Goal: Entertainment & Leisure: Consume media (video, audio)

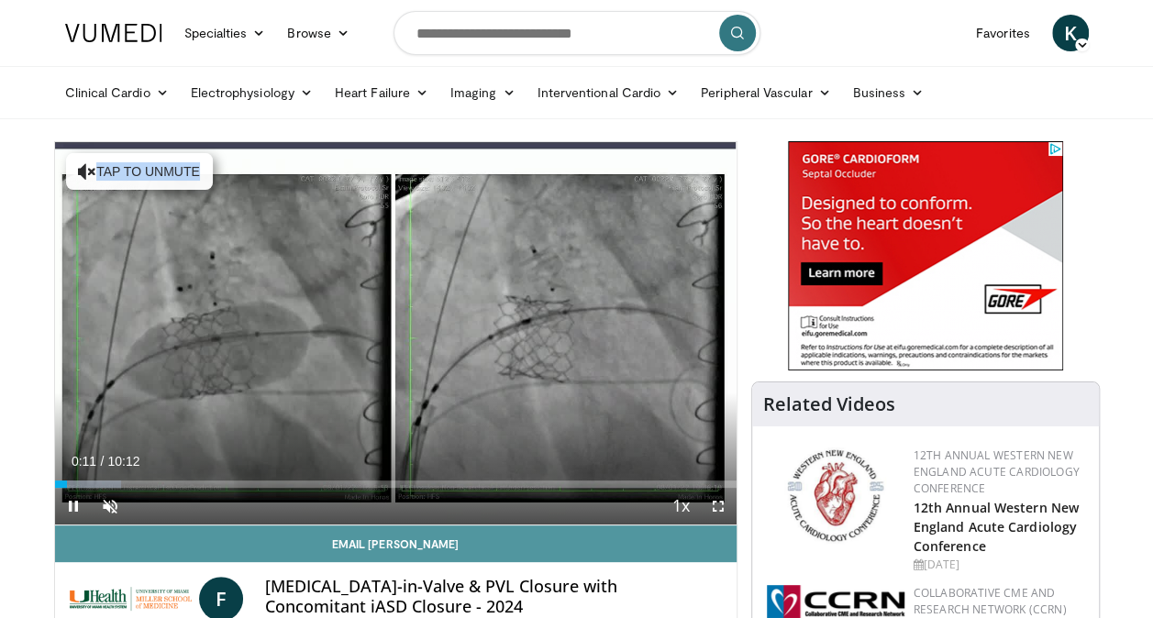
drag, startPoint x: 246, startPoint y: 266, endPoint x: 114, endPoint y: 543, distance: 307.0
click at [114, 543] on div "**********" at bounding box center [396, 435] width 684 height 588
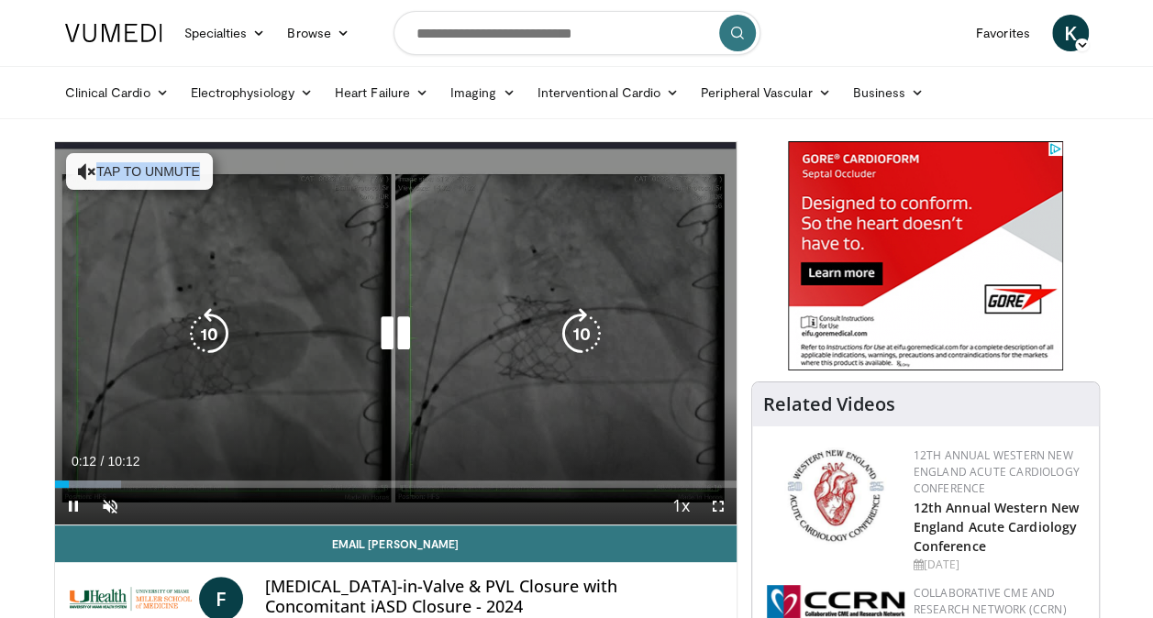
click at [148, 169] on button "Tap to unmute" at bounding box center [139, 171] width 147 height 37
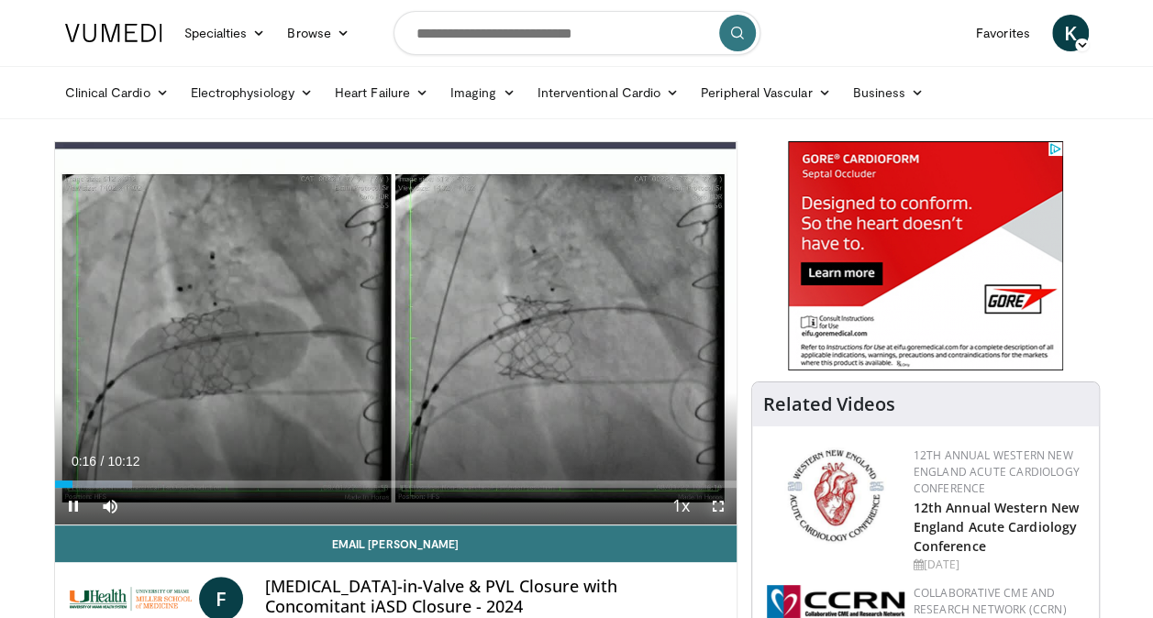
click at [718, 507] on span "Video Player" at bounding box center [718, 506] width 37 height 37
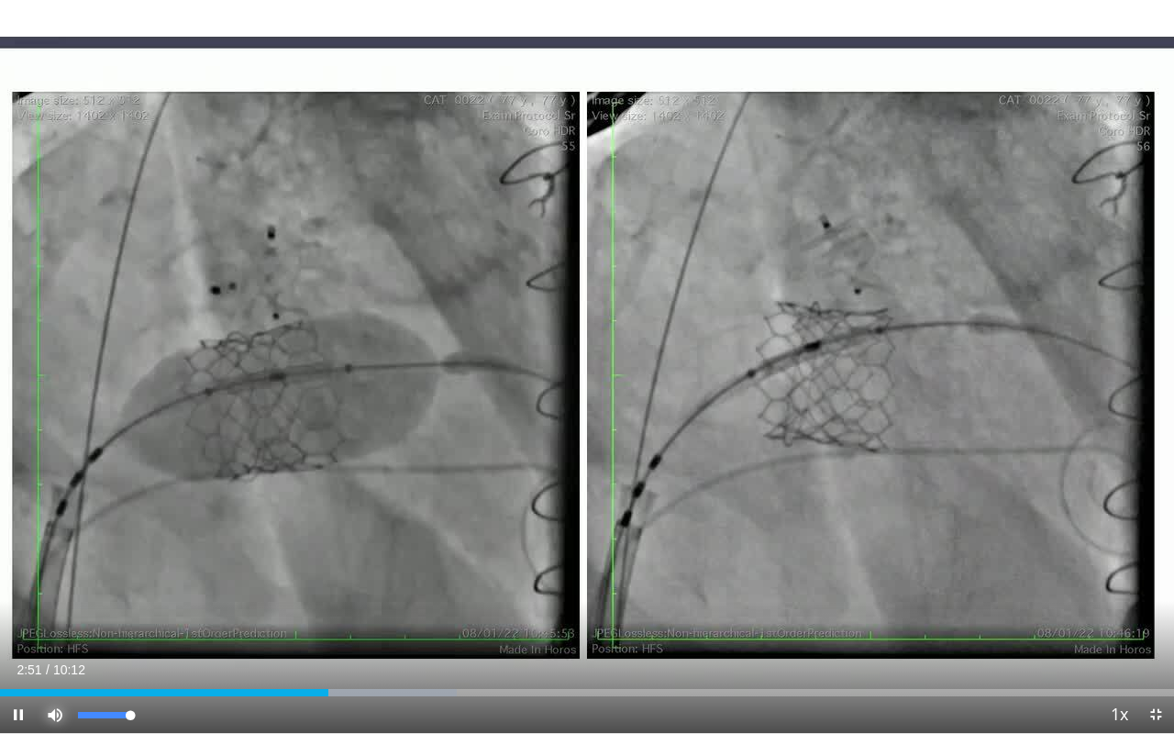
click at [61, 618] on span "Video Player" at bounding box center [55, 714] width 37 height 37
click at [61, 618] on video-js "**********" at bounding box center [587, 367] width 1174 height 734
click at [51, 618] on span "Video Player" at bounding box center [55, 714] width 37 height 37
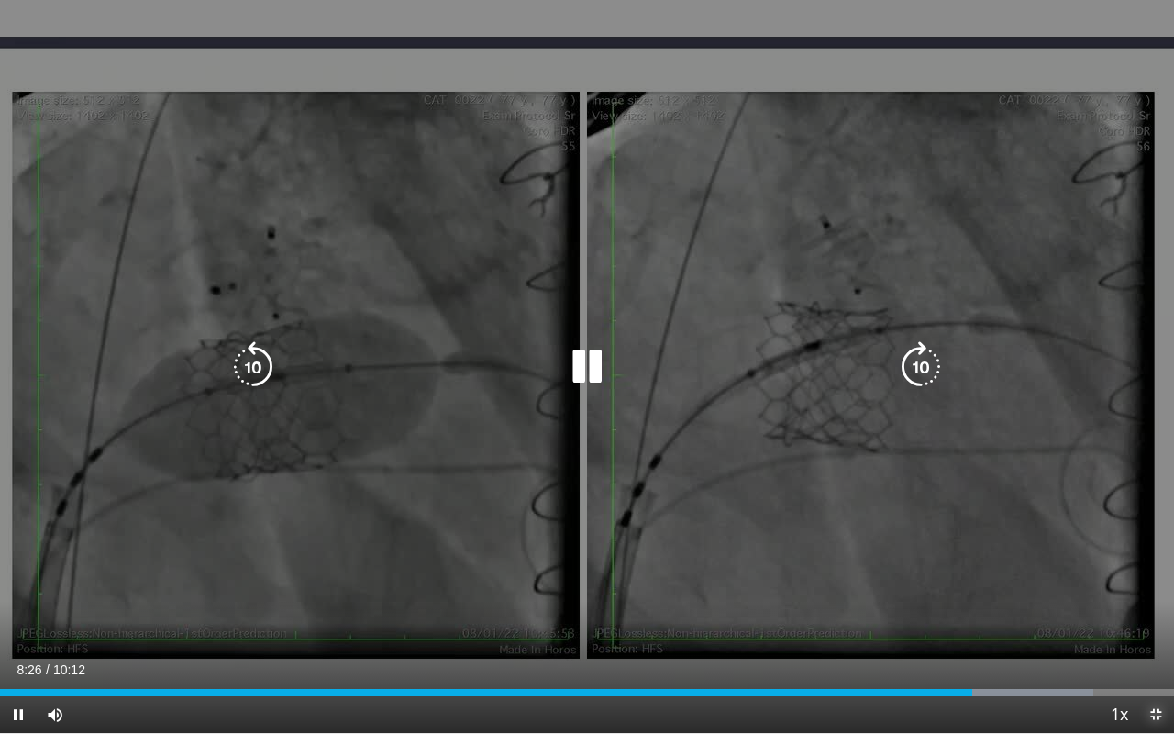
click at [1149, 618] on span "Video Player" at bounding box center [1156, 714] width 37 height 37
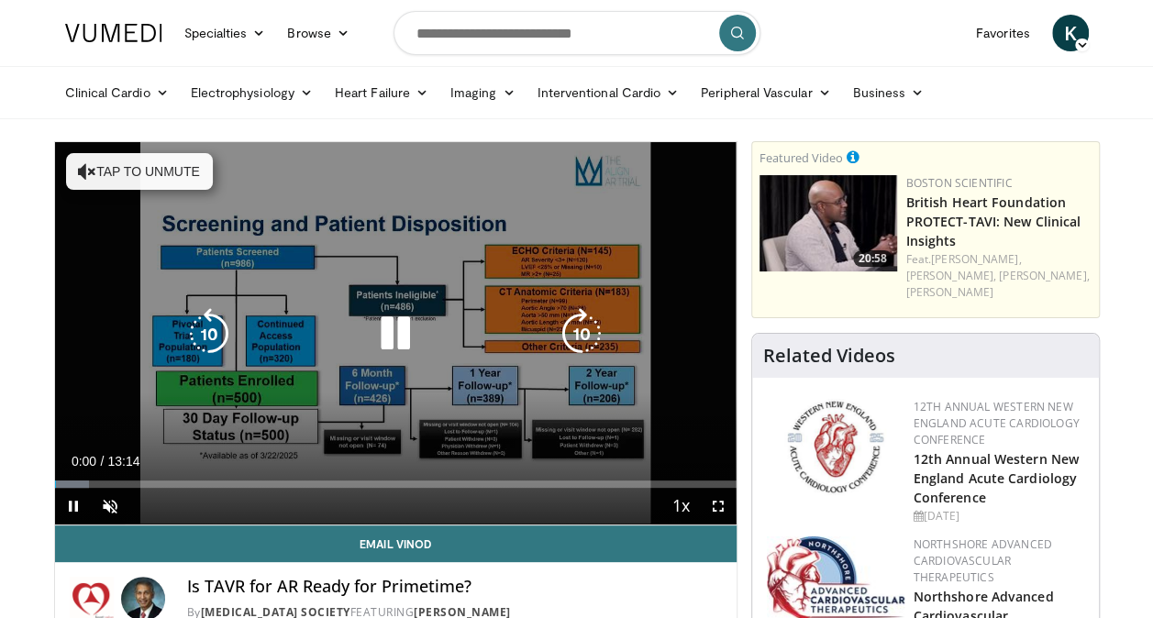
click at [92, 167] on icon "Video Player" at bounding box center [87, 171] width 18 height 18
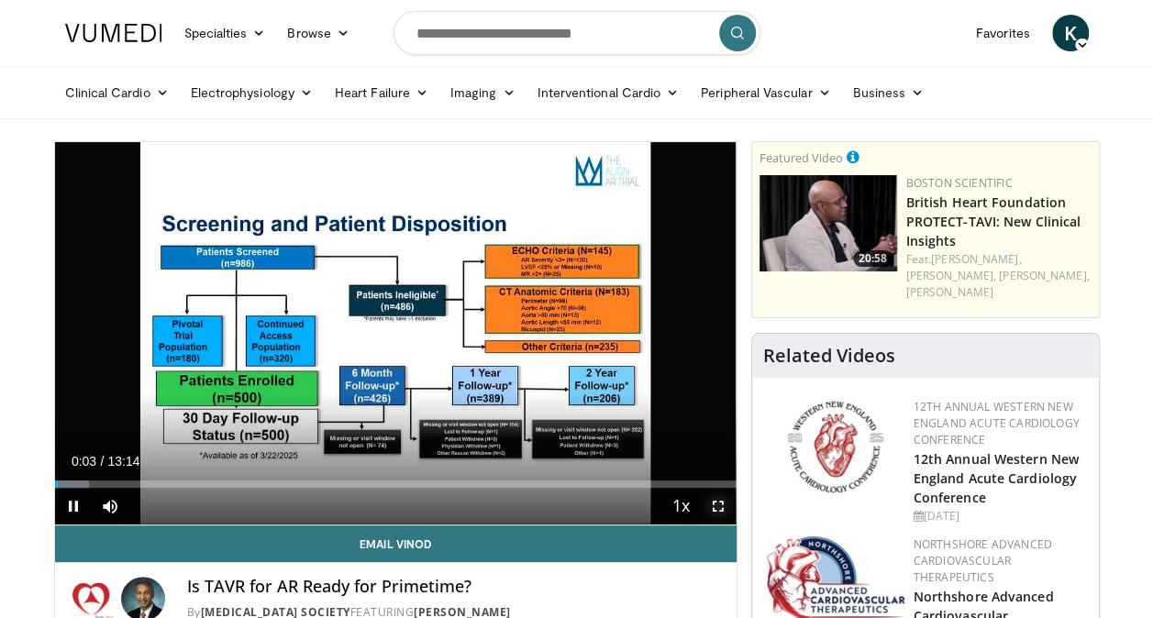
click at [721, 510] on span "Video Player" at bounding box center [718, 506] width 37 height 37
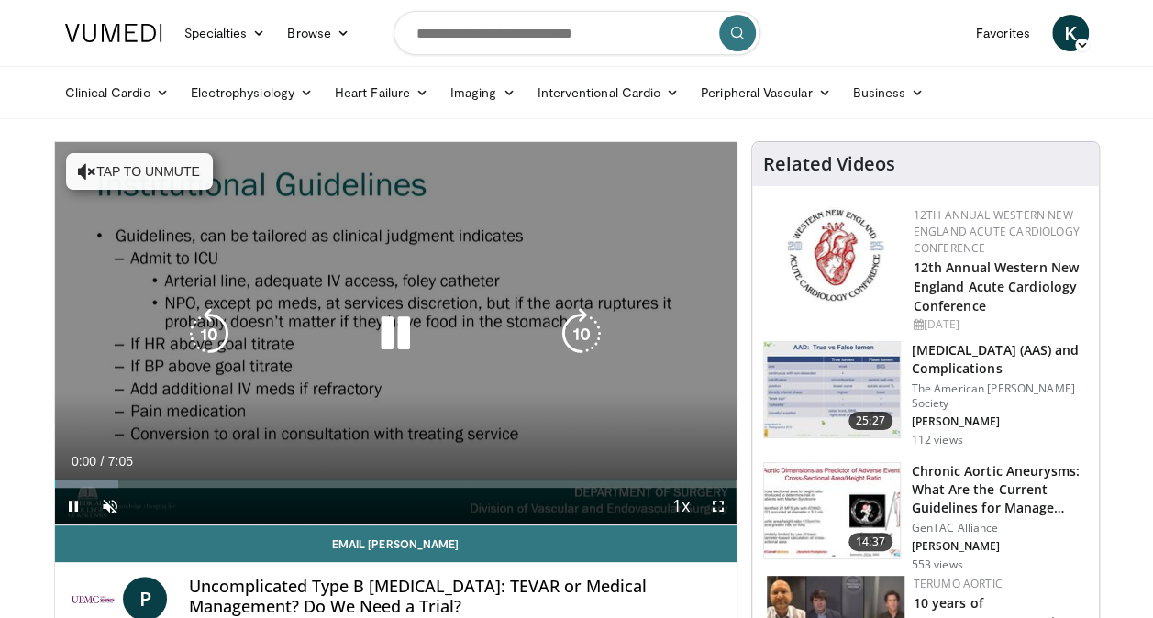
click at [111, 165] on button "Tap to unmute" at bounding box center [139, 171] width 147 height 37
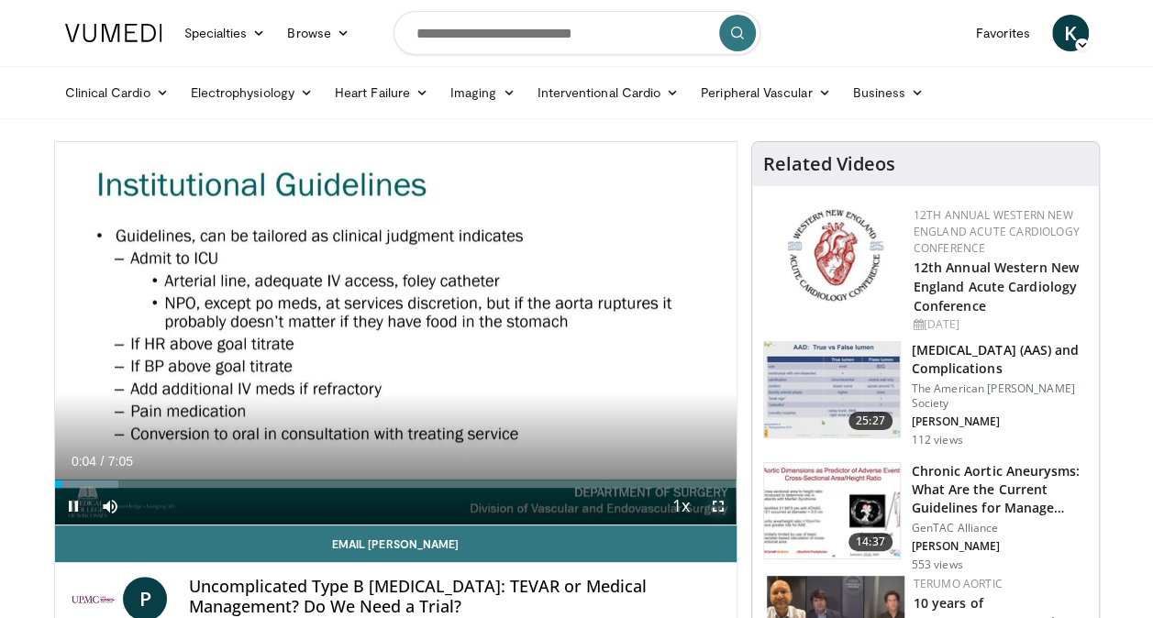
click at [721, 504] on span "Video Player" at bounding box center [718, 506] width 37 height 37
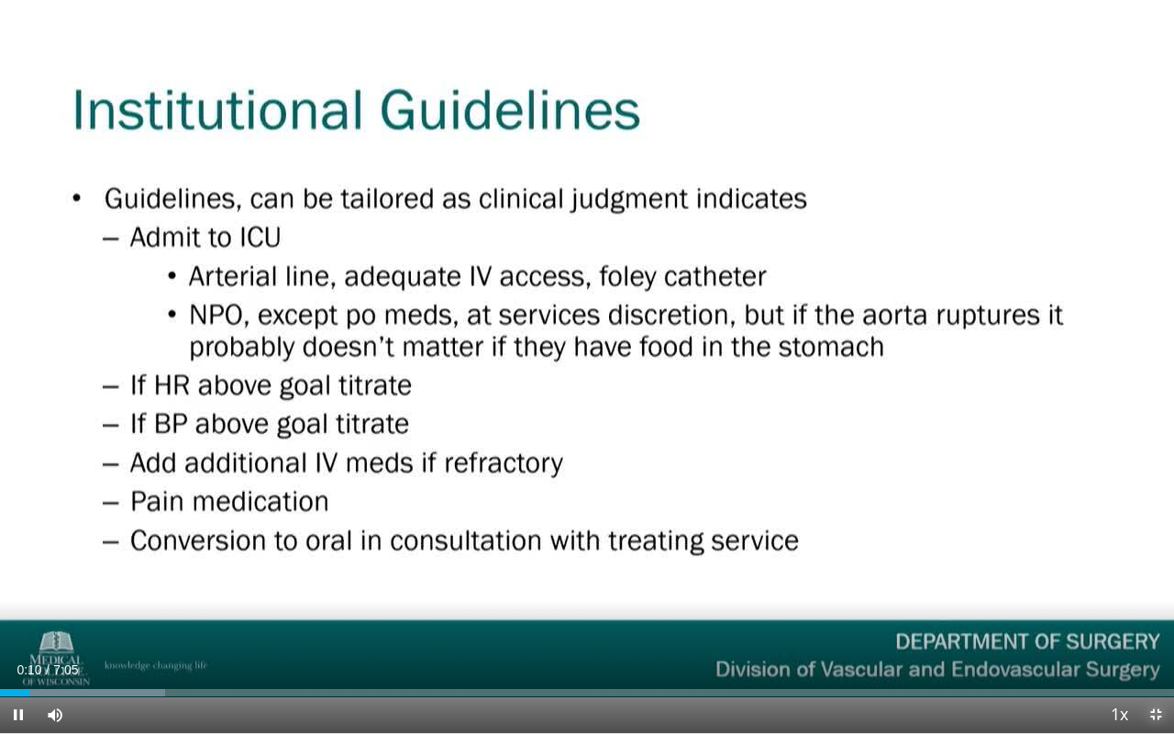
click at [1152, 618] on span "Video Player" at bounding box center [1156, 714] width 37 height 37
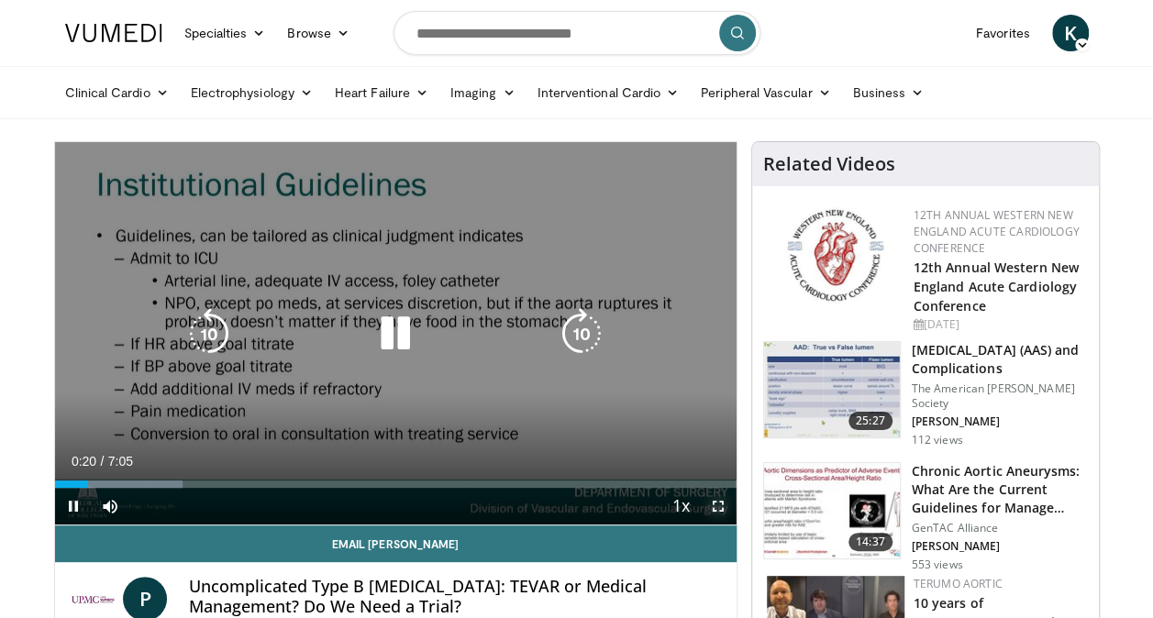
drag, startPoint x: 727, startPoint y: 505, endPoint x: 730, endPoint y: 573, distance: 68.0
click at [727, 505] on span "Video Player" at bounding box center [718, 506] width 37 height 37
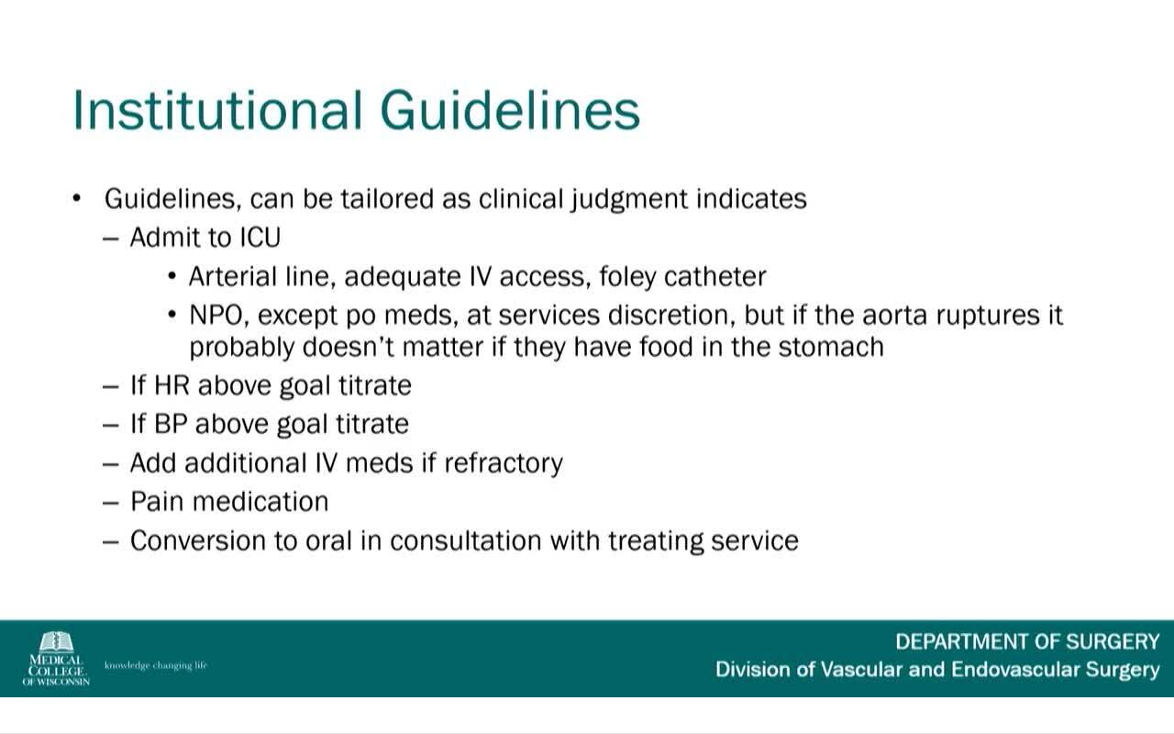
click at [71, 573] on div "10 seconds Tap to unmute" at bounding box center [587, 366] width 1174 height 733
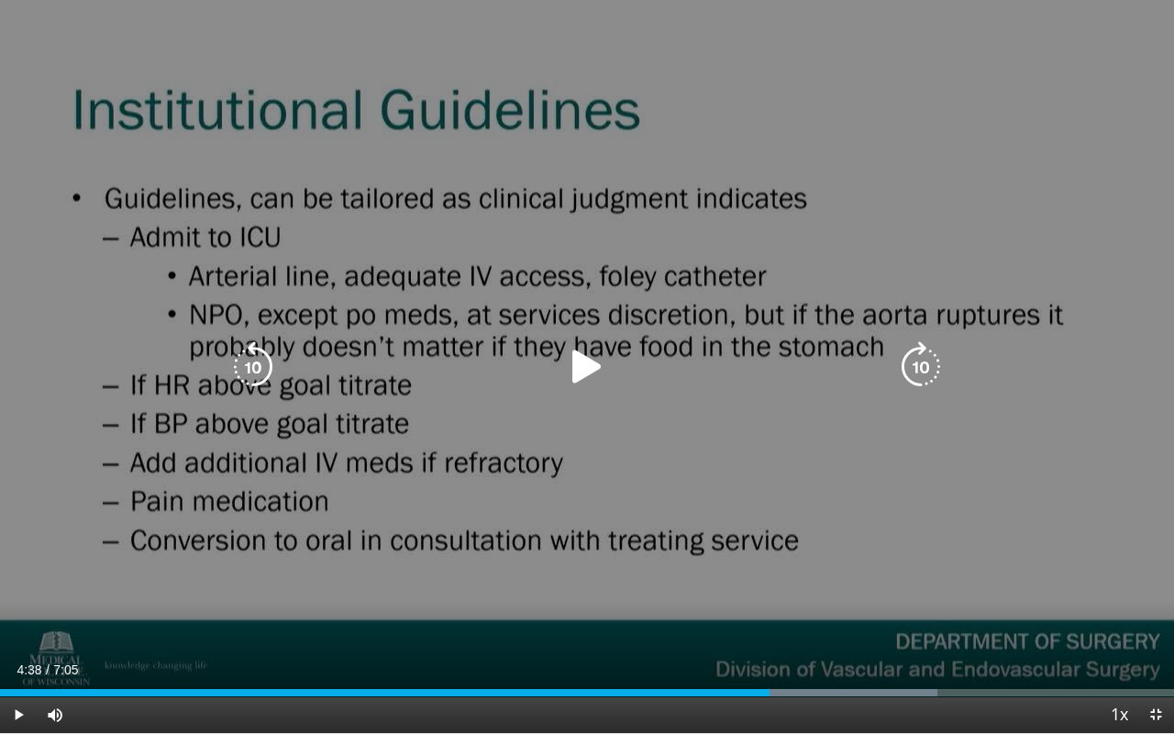
click at [59, 572] on div "10 seconds Tap to unmute" at bounding box center [587, 366] width 1174 height 733
